Goal: Go to known website: Access a specific website the user already knows

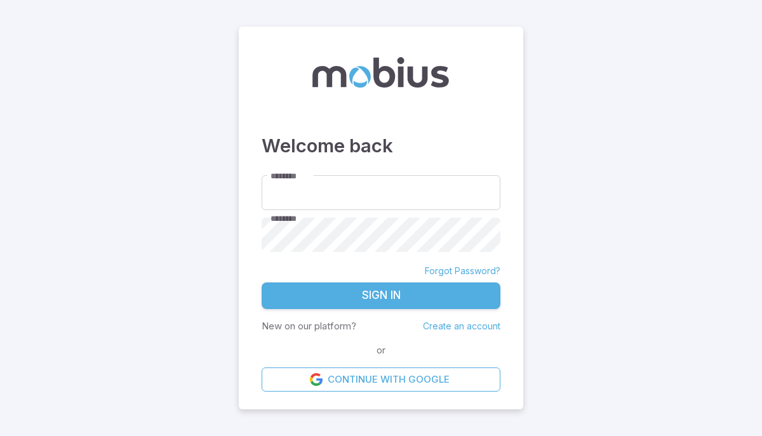
type input "******"
click at [423, 303] on button "Sign In" at bounding box center [381, 296] width 239 height 27
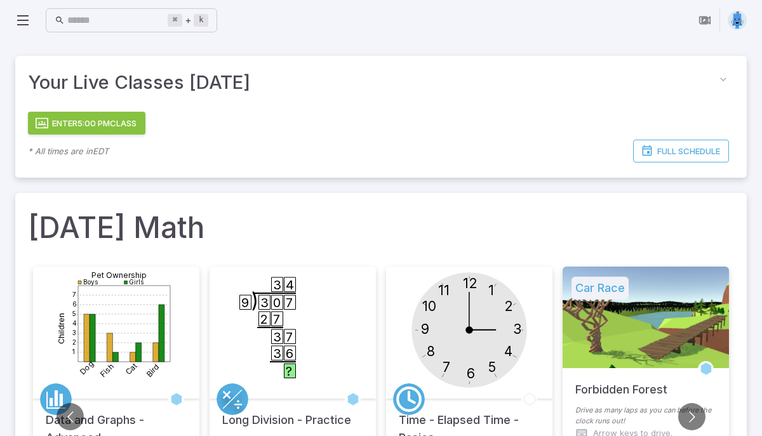
click at [123, 121] on button "Enter 5:00 PM Class" at bounding box center [86, 123] width 117 height 23
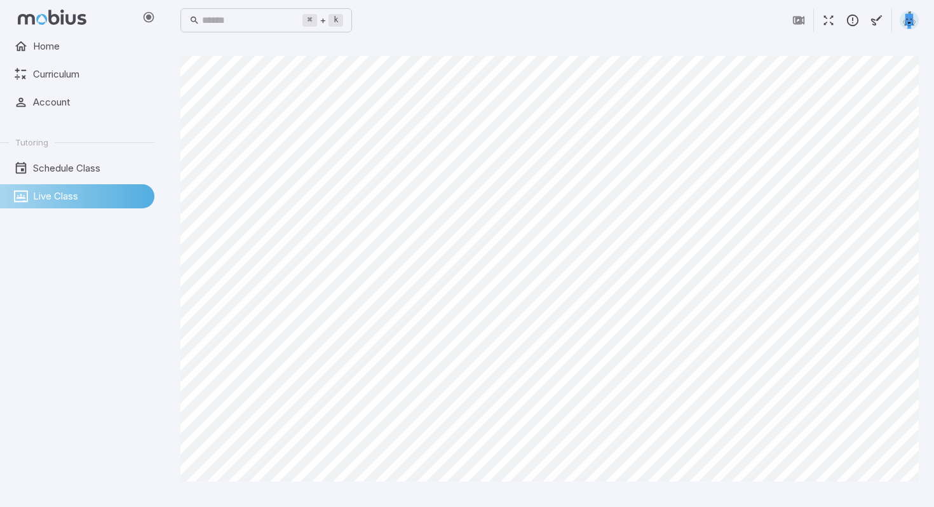
click at [580, 50] on main "Canvas actions 100 % Exit zen mode" at bounding box center [549, 274] width 768 height 466
